Goal: Transaction & Acquisition: Purchase product/service

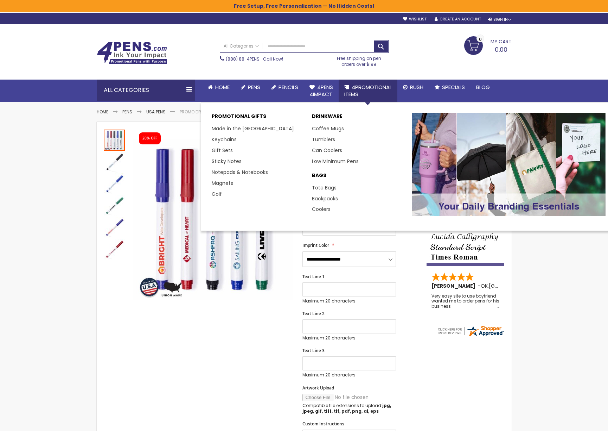
click at [364, 83] on span "4PROMOTIONAL ITEMS" at bounding box center [367, 90] width 47 height 14
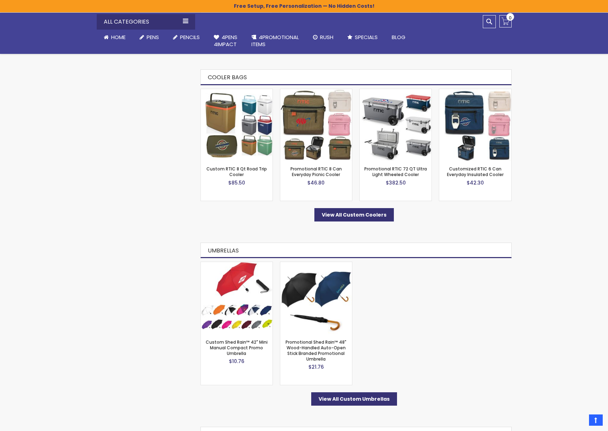
scroll to position [1845, 0]
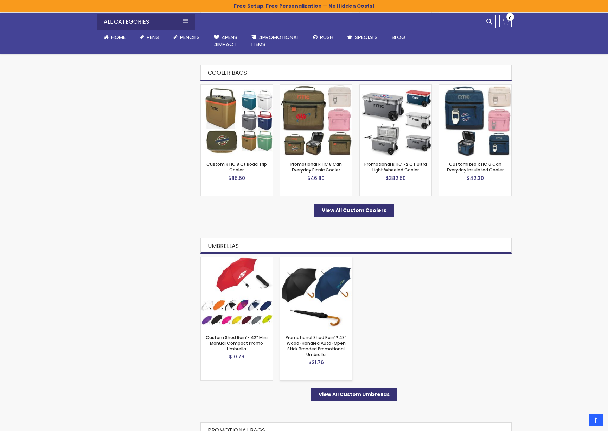
click at [310, 292] on img at bounding box center [316, 293] width 72 height 72
click at [243, 288] on img at bounding box center [237, 293] width 72 height 72
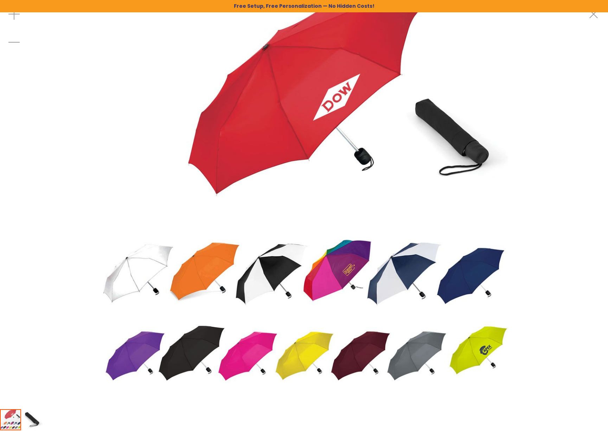
click at [311, 352] on img at bounding box center [304, 204] width 408 height 408
click at [484, 350] on img at bounding box center [304, 204] width 408 height 408
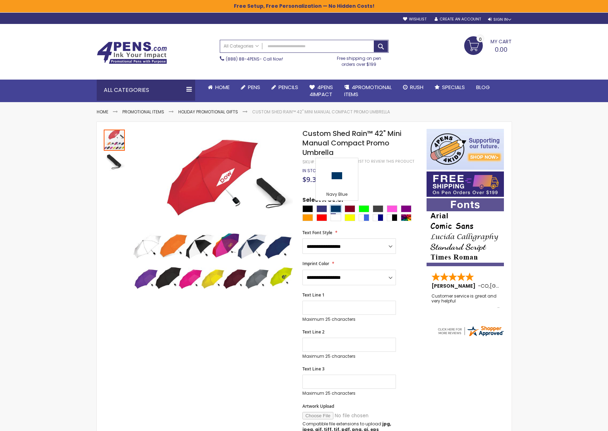
click at [335, 208] on div "Navy Blue" at bounding box center [336, 208] width 11 height 7
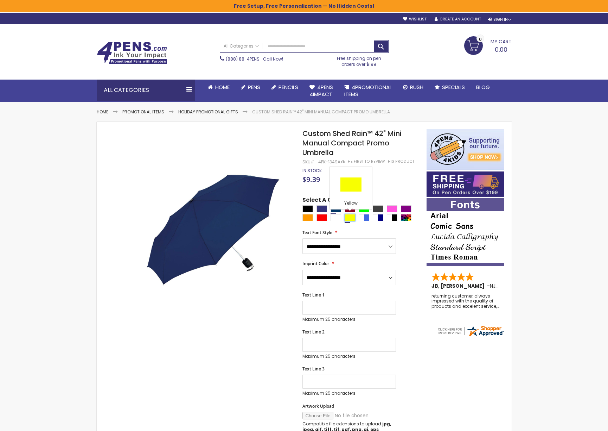
click at [349, 219] on div "Yellow" at bounding box center [350, 217] width 11 height 7
type input "****"
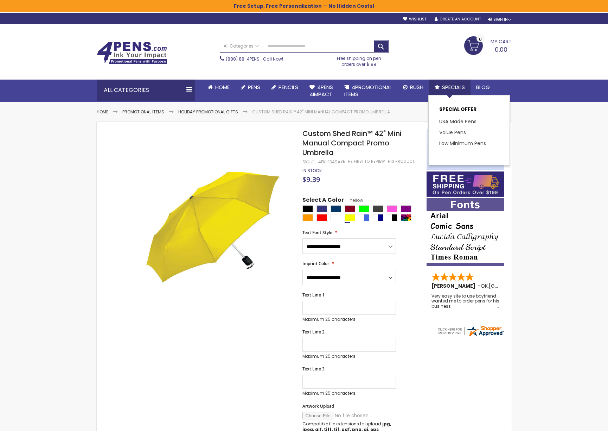
click at [456, 85] on span "Specials" at bounding box center [453, 86] width 23 height 7
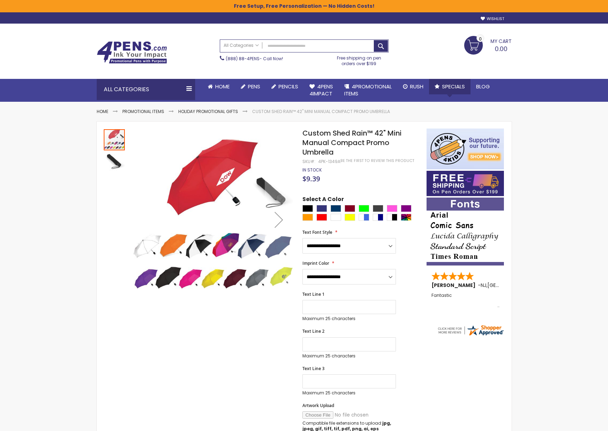
click at [456, 85] on span "Specials" at bounding box center [453, 86] width 23 height 7
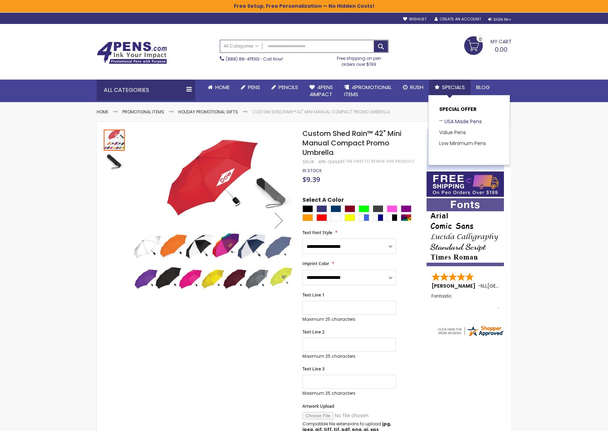
click at [459, 119] on link "USA Made Pens" at bounding box center [460, 121] width 43 height 7
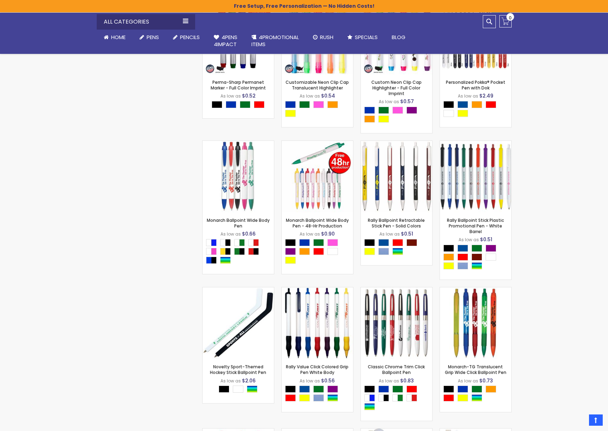
scroll to position [1967, 0]
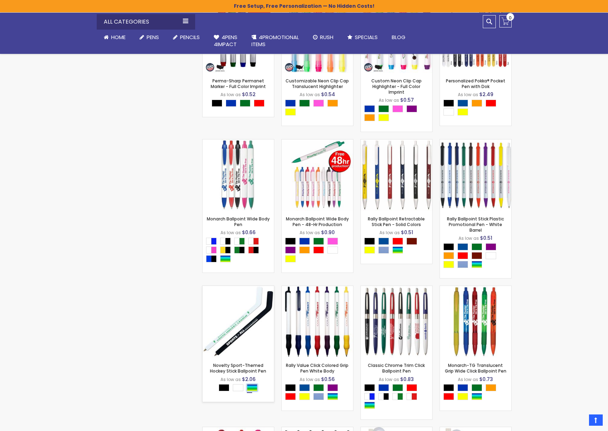
click at [253, 384] on div "Assorted" at bounding box center [252, 387] width 11 height 7
type input "****"
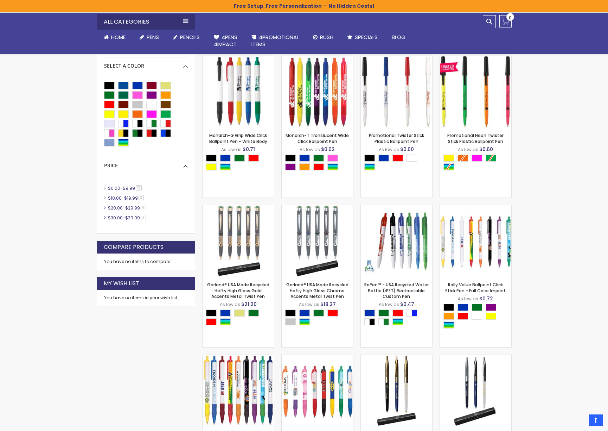
scroll to position [146, 0]
